Goal: Task Accomplishment & Management: Use online tool/utility

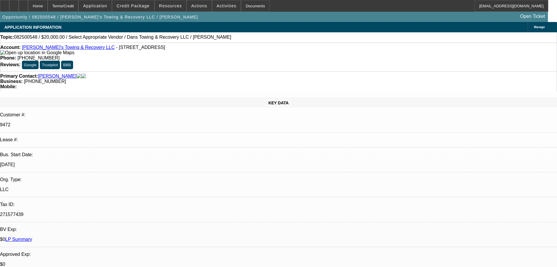
select select "0"
select select "2"
select select "0.1"
select select "4"
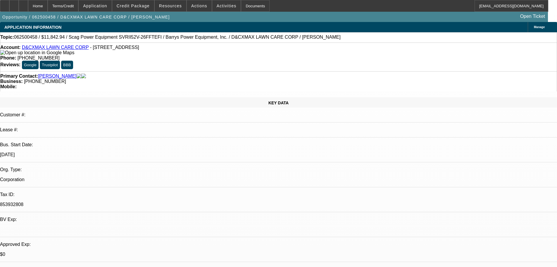
select select "0"
select select "6"
select select "0"
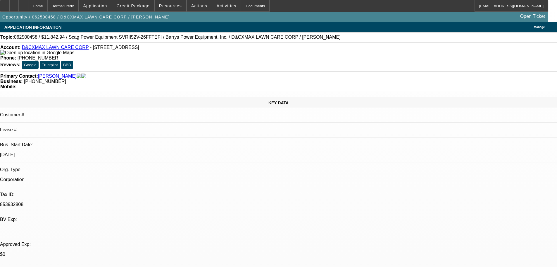
select select "2"
select select "0.1"
select select "4"
select select "0"
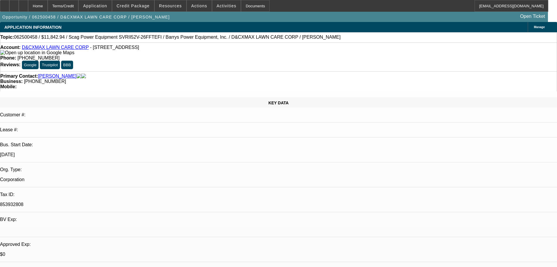
select select "2"
select select "0.1"
select select "4"
select select "0"
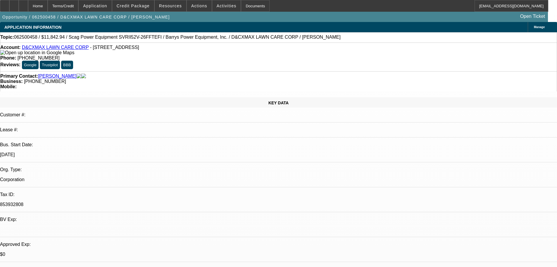
select select "0"
select select "3"
select select "0"
select select "6"
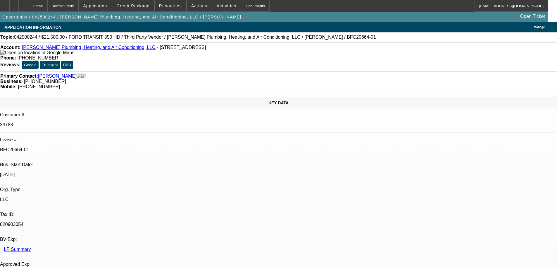
select select "0"
select select "2"
select select "0"
select select "6"
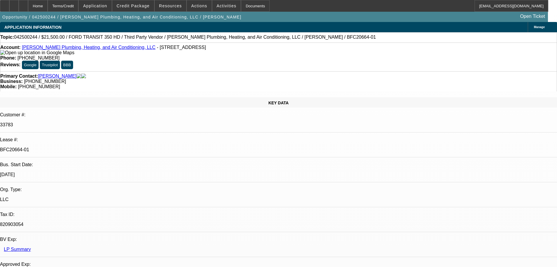
select select "0"
select select "3"
select select "0"
select select "6"
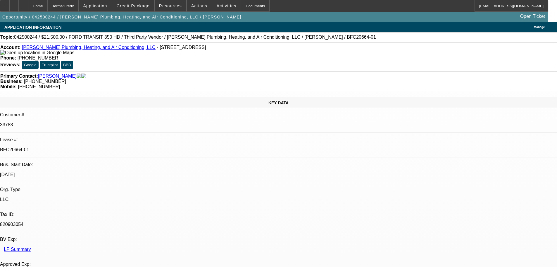
select select "0"
select select "3"
select select "0"
select select "6"
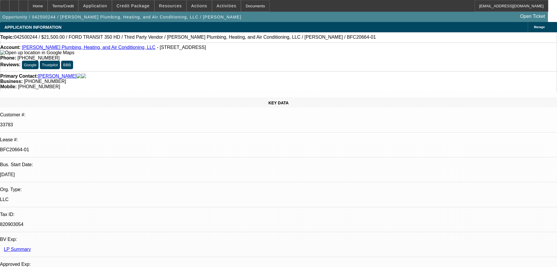
select select "0"
select select "3"
select select "0"
select select "6"
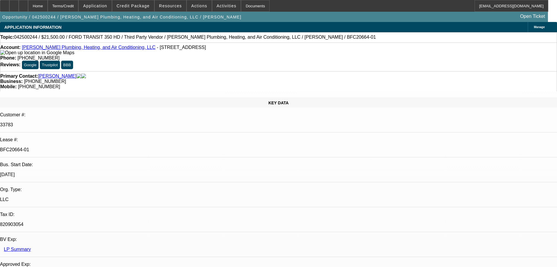
scroll to position [761, 0]
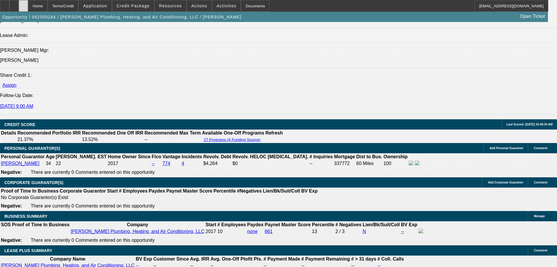
click at [28, 3] on div at bounding box center [23, 6] width 9 height 12
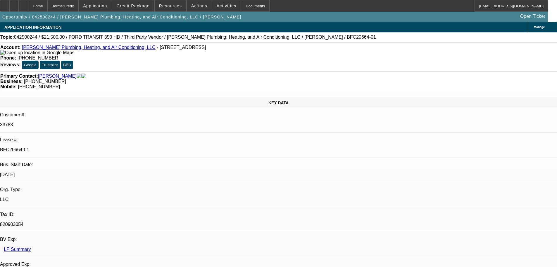
select select "0"
select select "2"
select select "0"
select select "6"
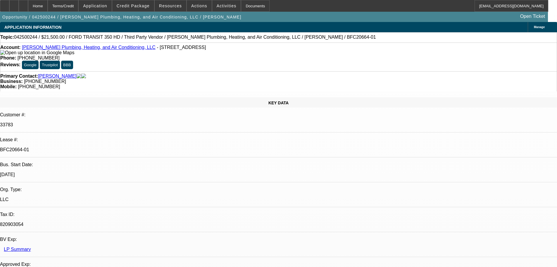
select select "0"
select select "3"
select select "0"
select select "6"
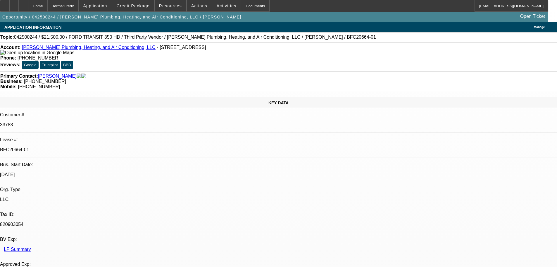
select select "0"
select select "3"
select select "0"
select select "6"
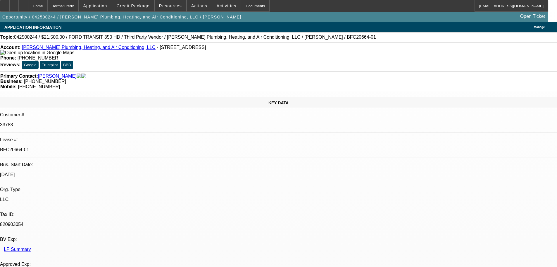
select select "0"
select select "3"
select select "0"
select select "6"
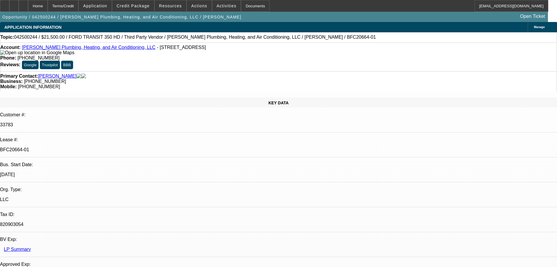
select select "0"
select select "2"
select select "0"
select select "6"
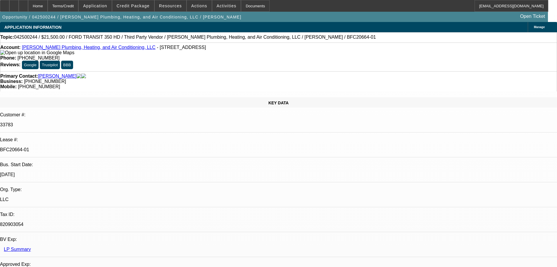
select select "0"
select select "3"
select select "0"
select select "6"
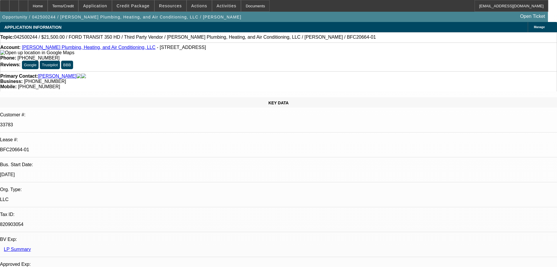
select select "0"
select select "3"
select select "0"
select select "6"
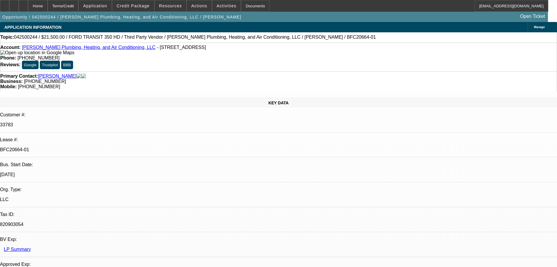
select select "0"
select select "3"
select select "0"
select select "6"
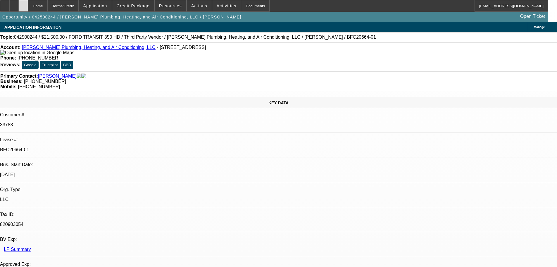
click at [28, 9] on div at bounding box center [23, 6] width 9 height 12
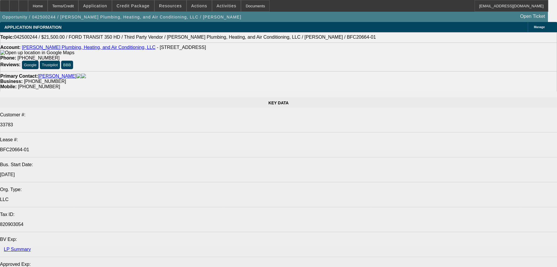
select select "0"
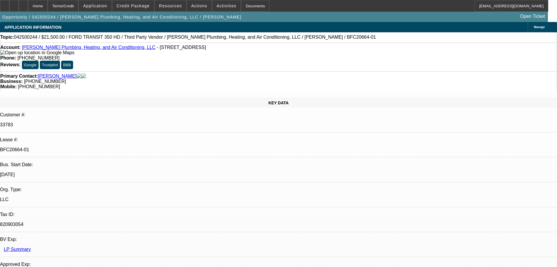
select select "0"
select select "2"
select select "0"
select select "6"
select select "0"
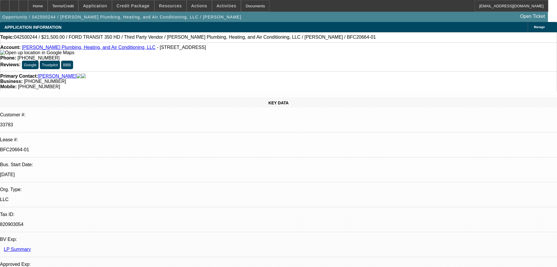
select select "0"
select select "3"
select select "0"
select select "6"
select select "0"
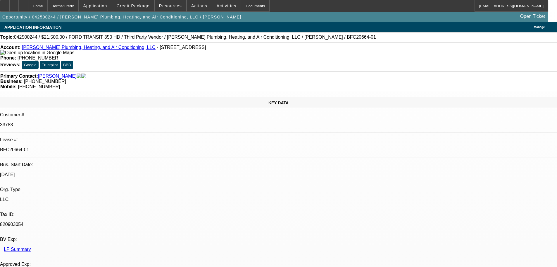
select select "0"
select select "3"
select select "0"
select select "6"
select select "0"
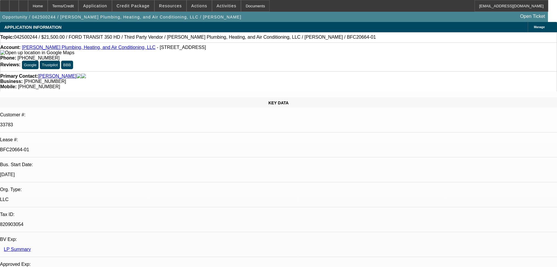
select select "0"
select select "3"
select select "0"
select select "6"
